Goal: Transaction & Acquisition: Purchase product/service

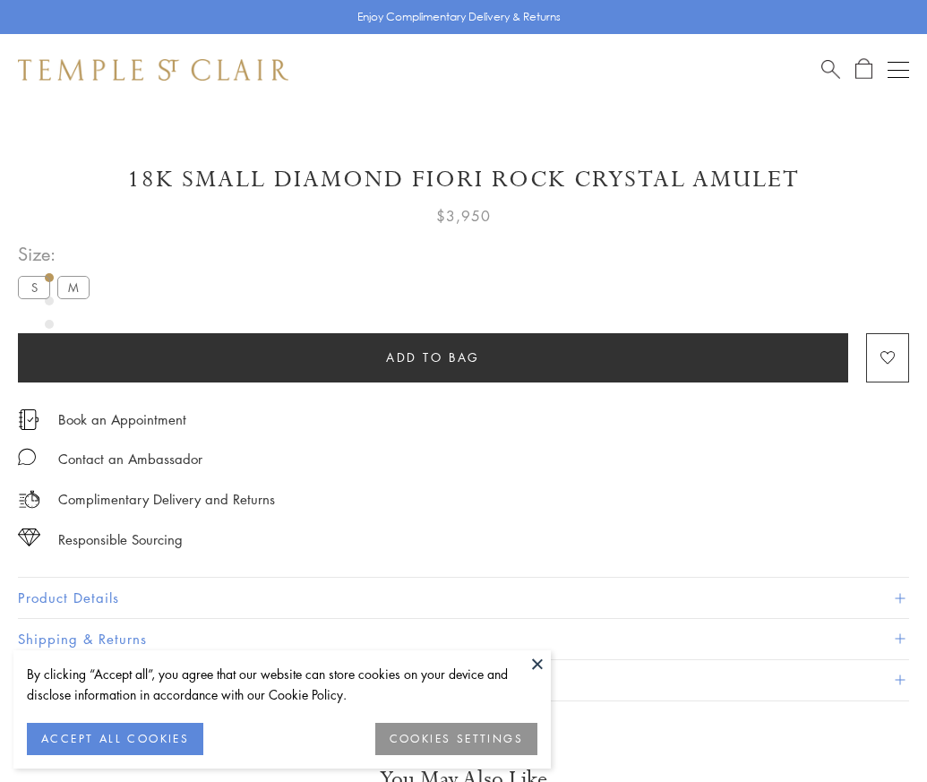
click at [432, 356] on span "Add to bag" at bounding box center [433, 357] width 94 height 20
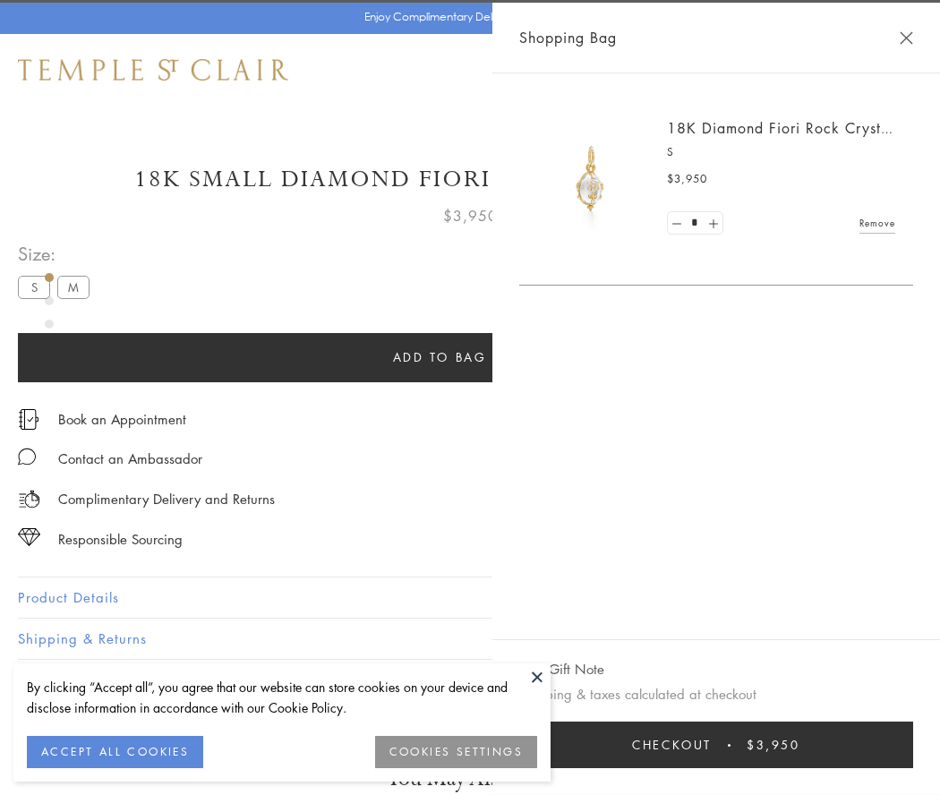
click at [913, 745] on button "Checkout $3,950" at bounding box center [716, 745] width 394 height 47
